Goal: Task Accomplishment & Management: Complete application form

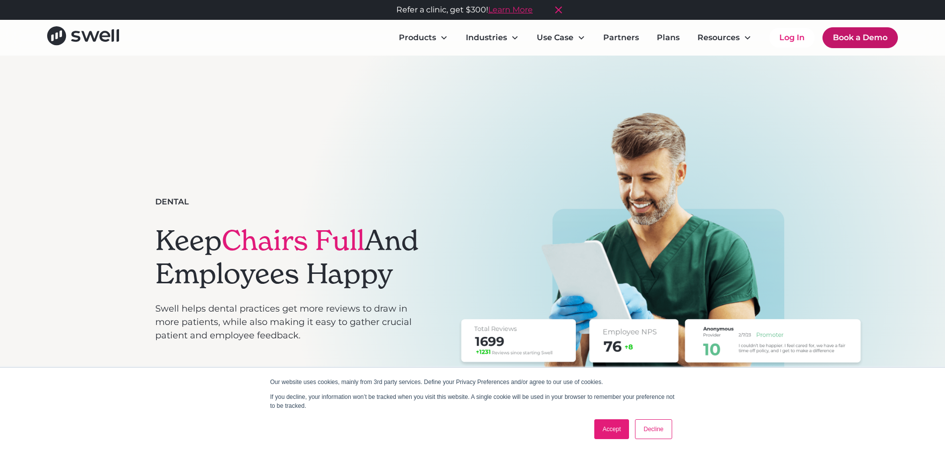
click at [845, 39] on link "Book a Demo" at bounding box center [860, 37] width 75 height 21
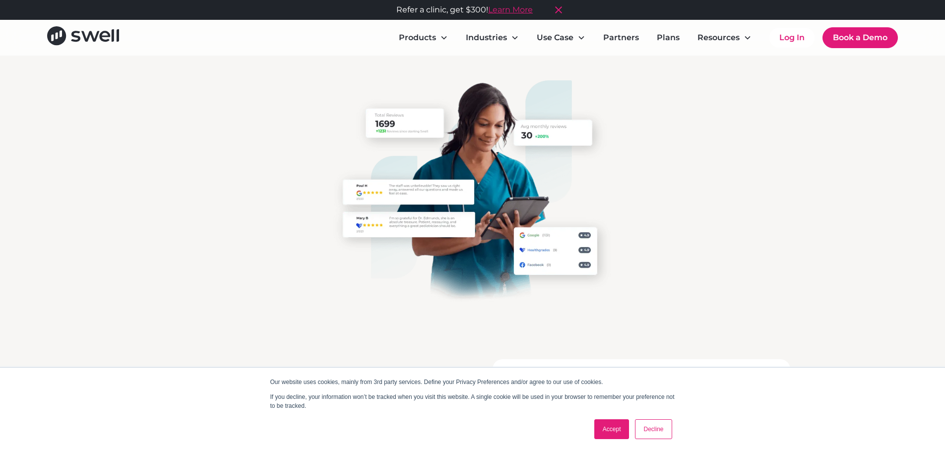
scroll to position [248, 0]
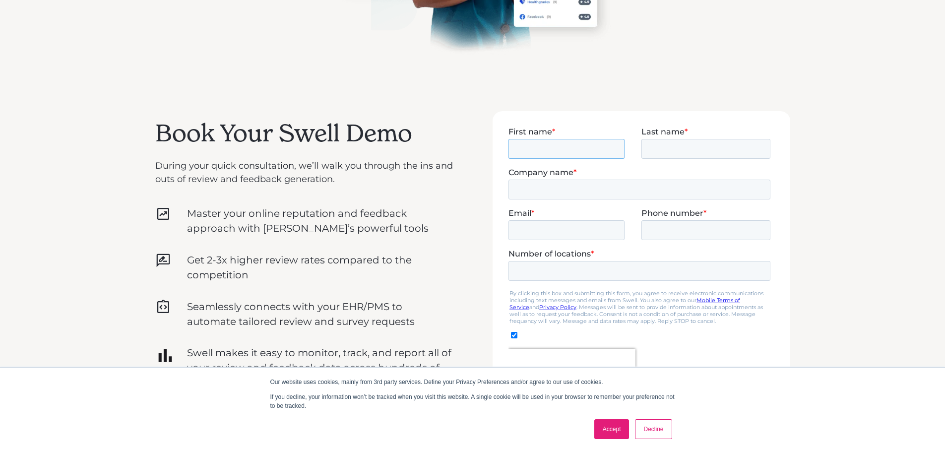
click at [586, 150] on input "First name *" at bounding box center [566, 148] width 116 height 20
type input "Xuyu"
click at [652, 148] on input "Last name *" at bounding box center [705, 148] width 129 height 20
type input "Zhang"
click at [627, 185] on input "Company name *" at bounding box center [639, 189] width 262 height 20
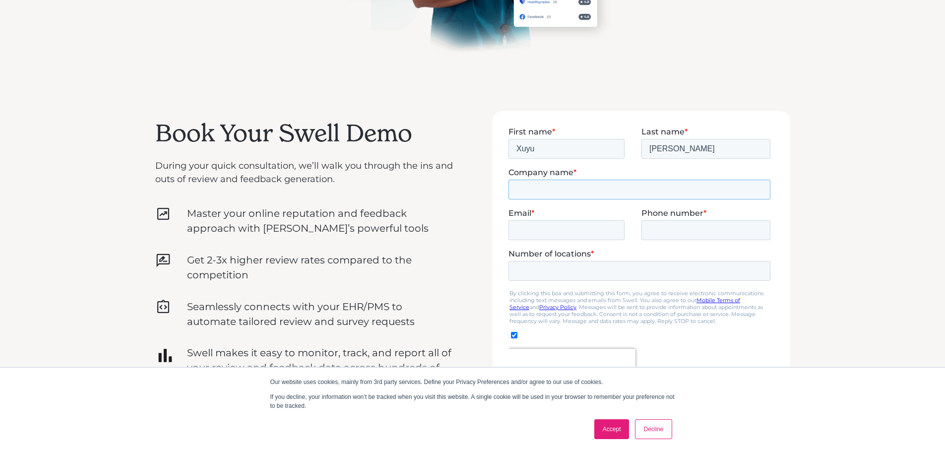
type input "Bay Star Dental"
click at [560, 227] on input "Email *" at bounding box center [566, 230] width 116 height 20
type input "drzhang@baystardental.com"
click at [655, 234] on input "Phone number *" at bounding box center [705, 230] width 129 height 20
type input "2135685783"
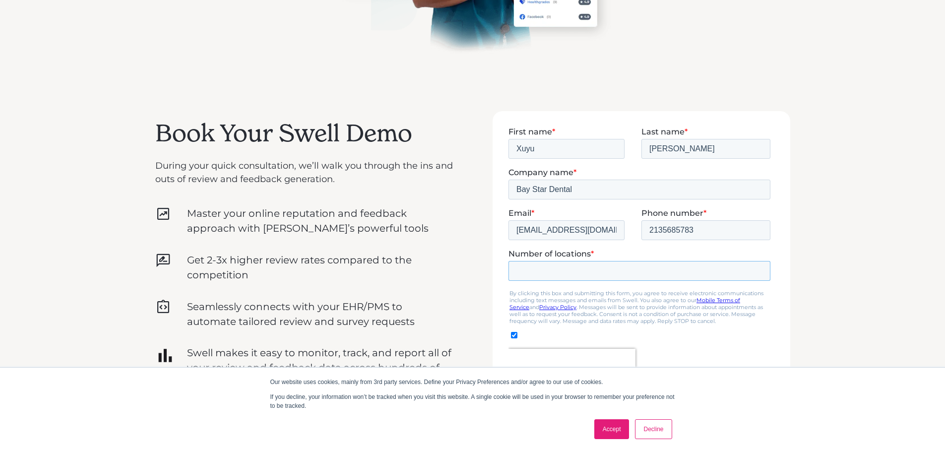
click at [624, 261] on input "Number of locations *" at bounding box center [639, 271] width 262 height 20
type input "1"
click at [691, 300] on legend "By clicking this box and submitting this form, you agree to receive electronic …" at bounding box center [641, 306] width 266 height 35
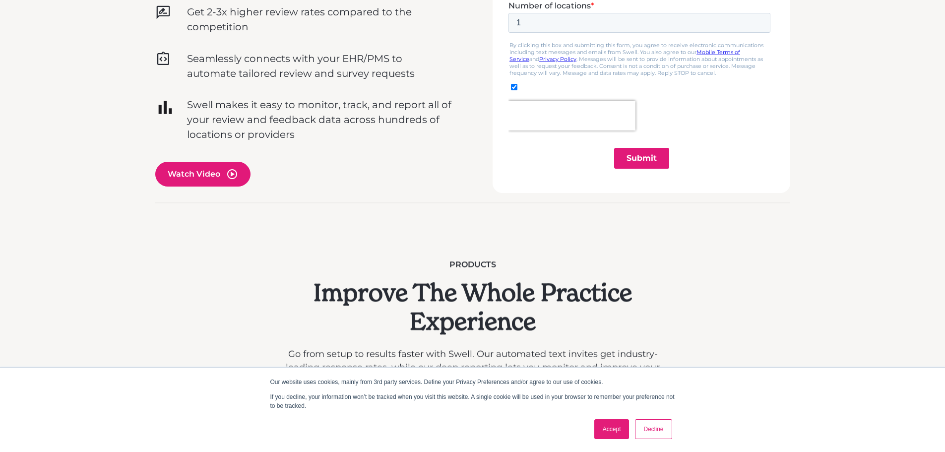
click at [627, 159] on input "Submit" at bounding box center [641, 158] width 55 height 21
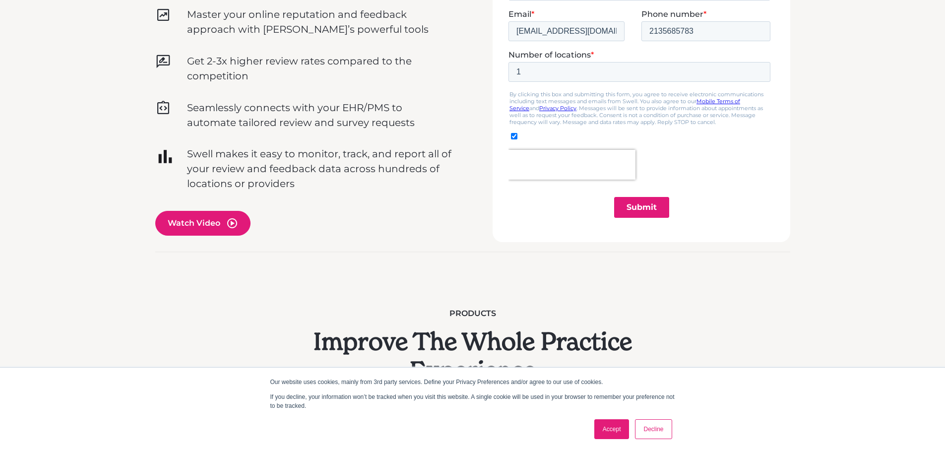
scroll to position [298, 0]
